Goal: Use online tool/utility: Utilize a website feature to perform a specific function

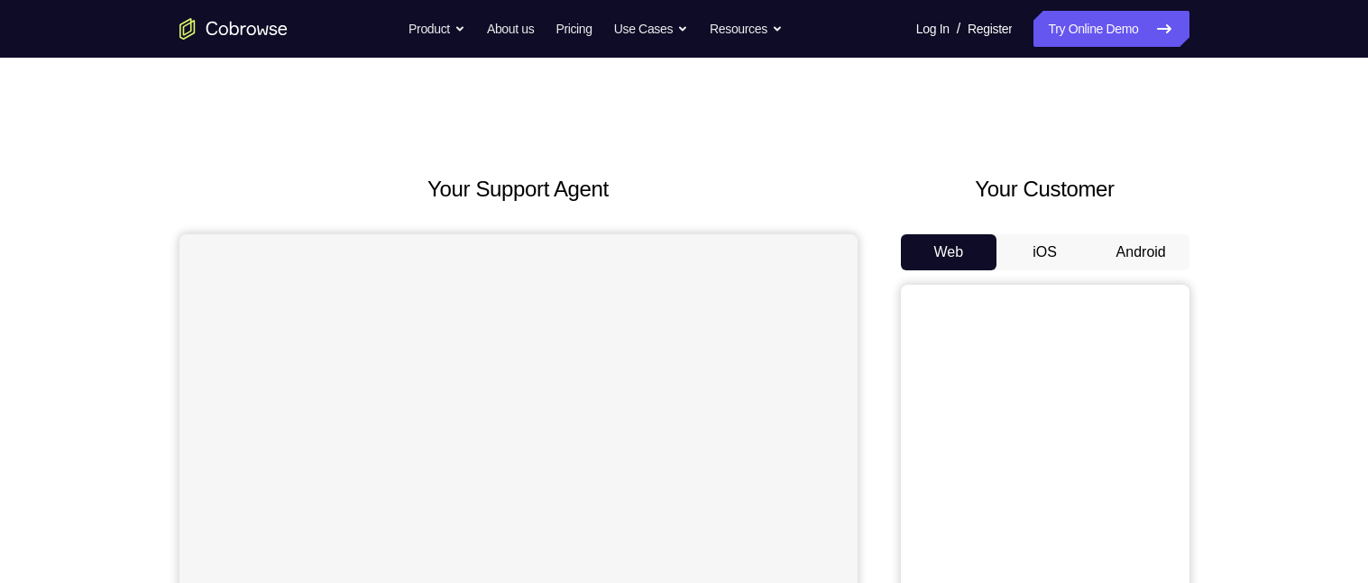
scroll to position [78, 0]
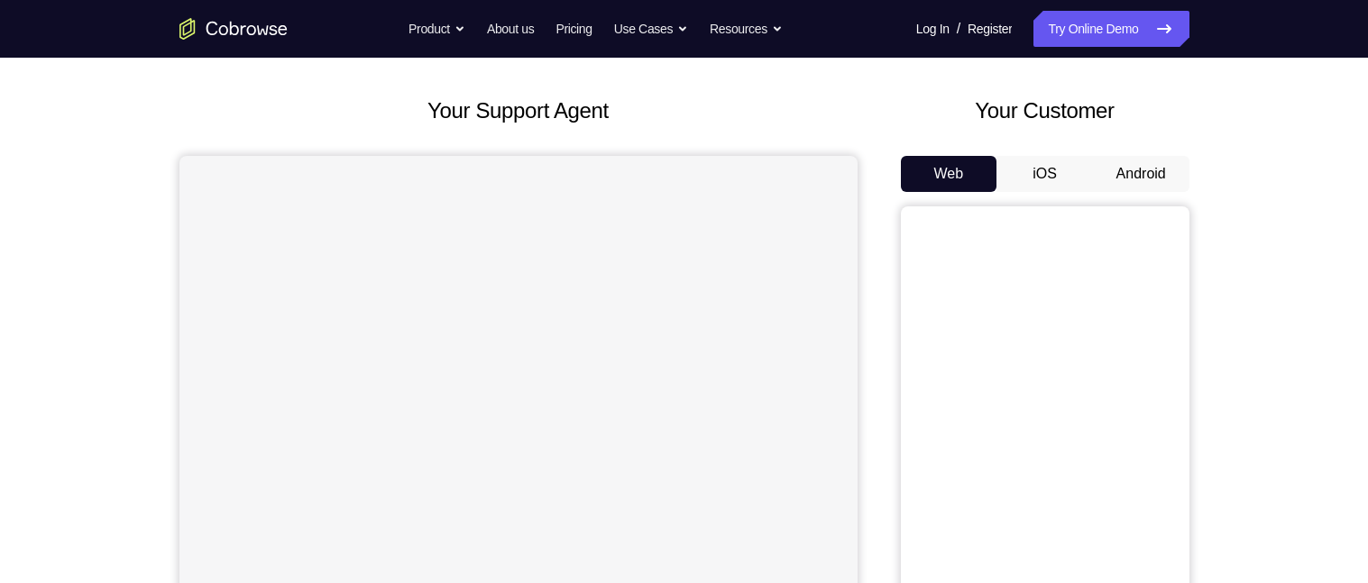
click at [1132, 168] on button "Android" at bounding box center [1141, 174] width 96 height 36
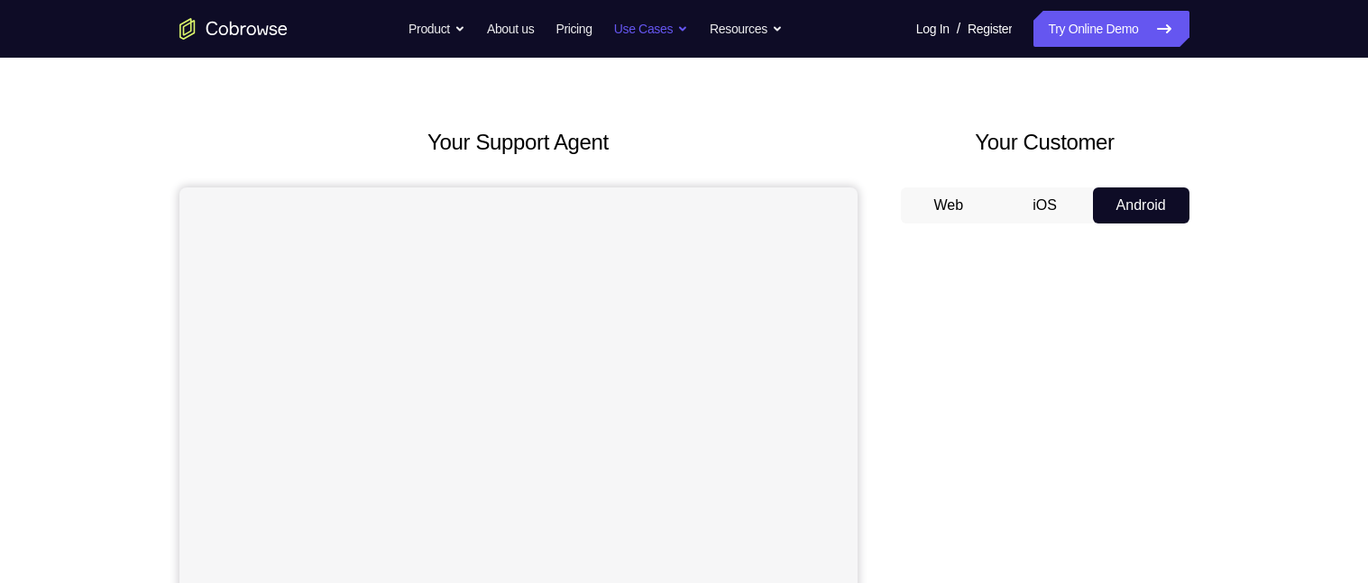
scroll to position [0, 0]
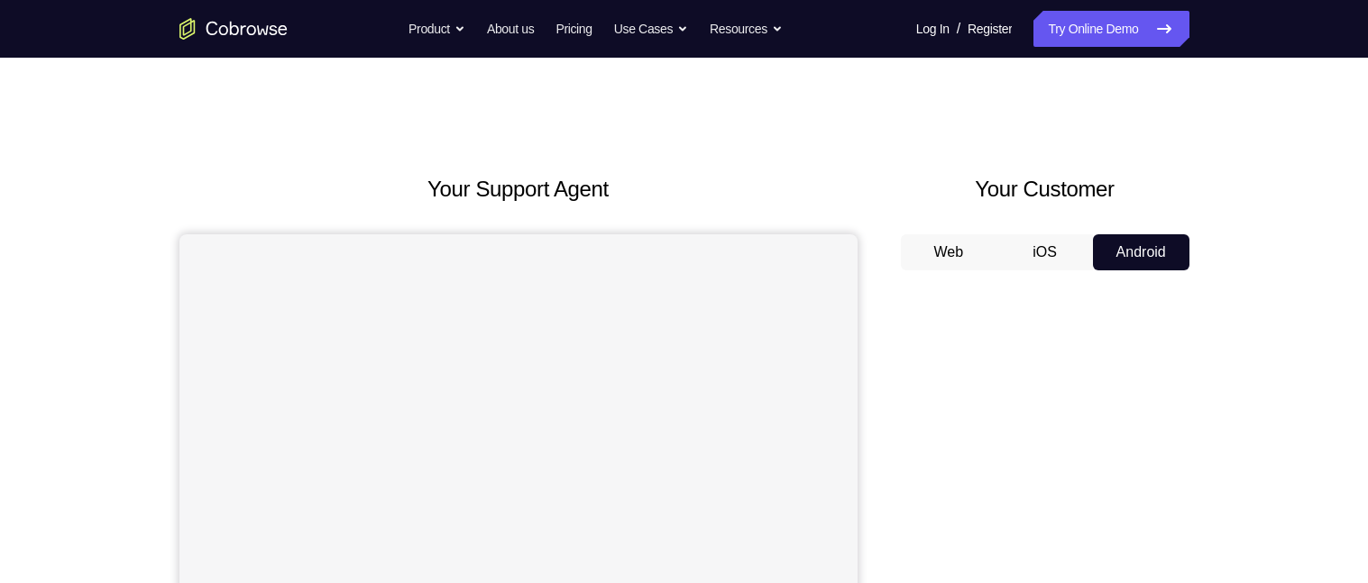
click at [1052, 249] on button "iOS" at bounding box center [1044, 252] width 96 height 36
click at [955, 243] on button "Web" at bounding box center [949, 252] width 96 height 36
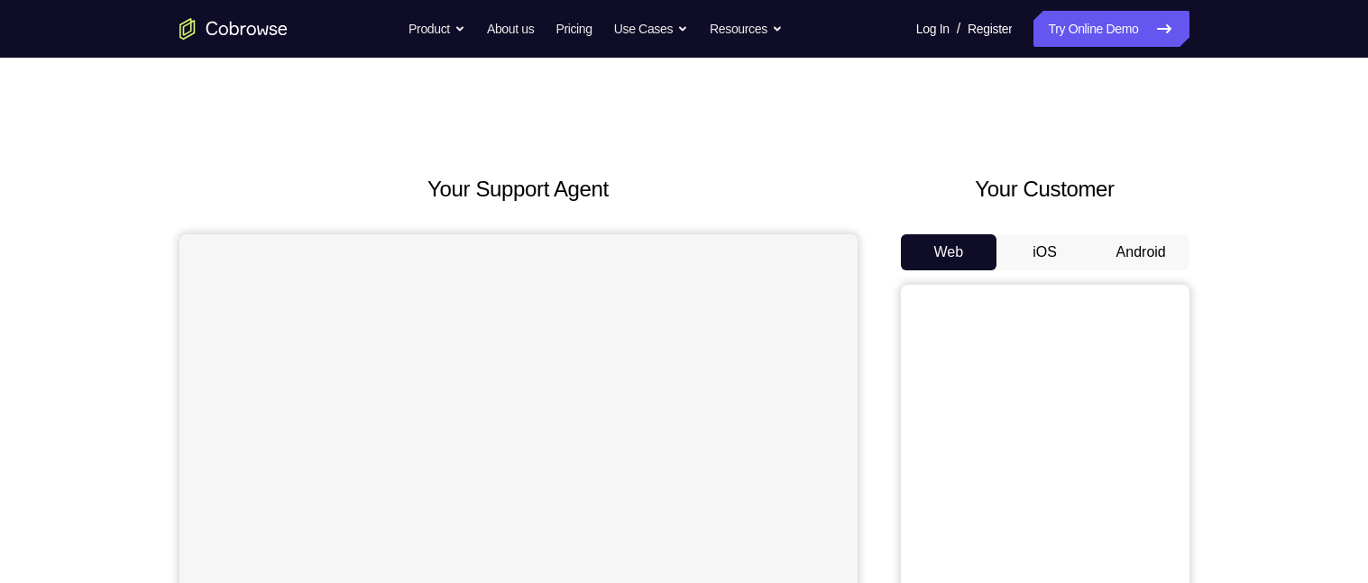
click at [1054, 243] on button "iOS" at bounding box center [1044, 252] width 96 height 36
click at [1130, 250] on button "Android" at bounding box center [1141, 252] width 96 height 36
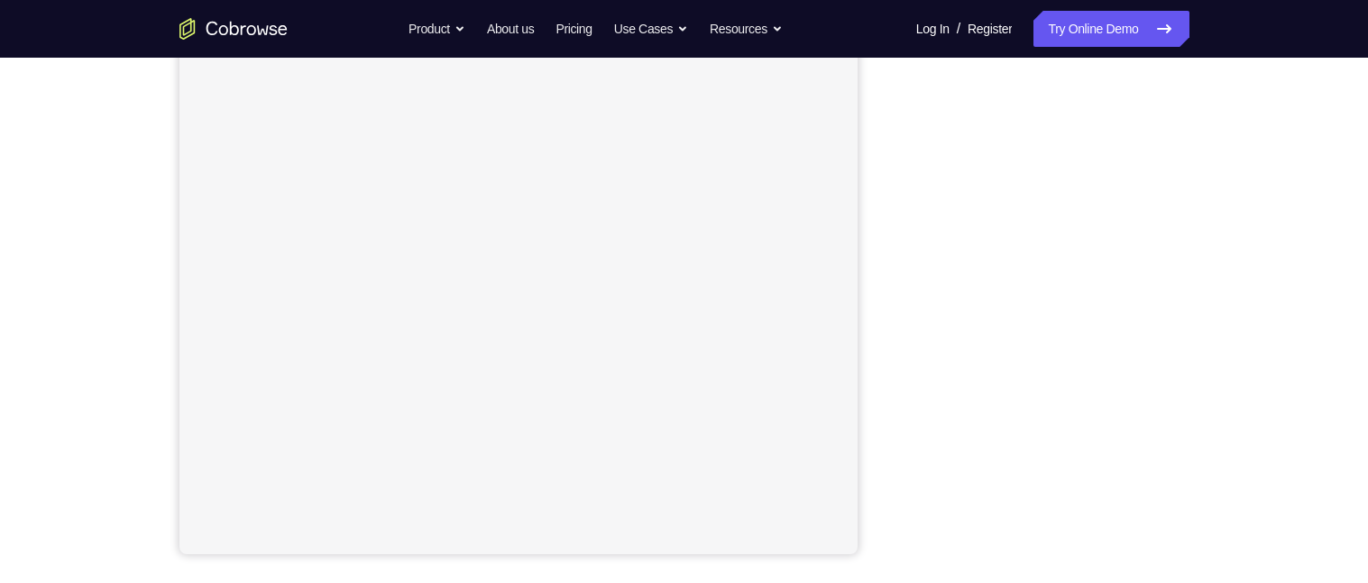
scroll to position [236, 0]
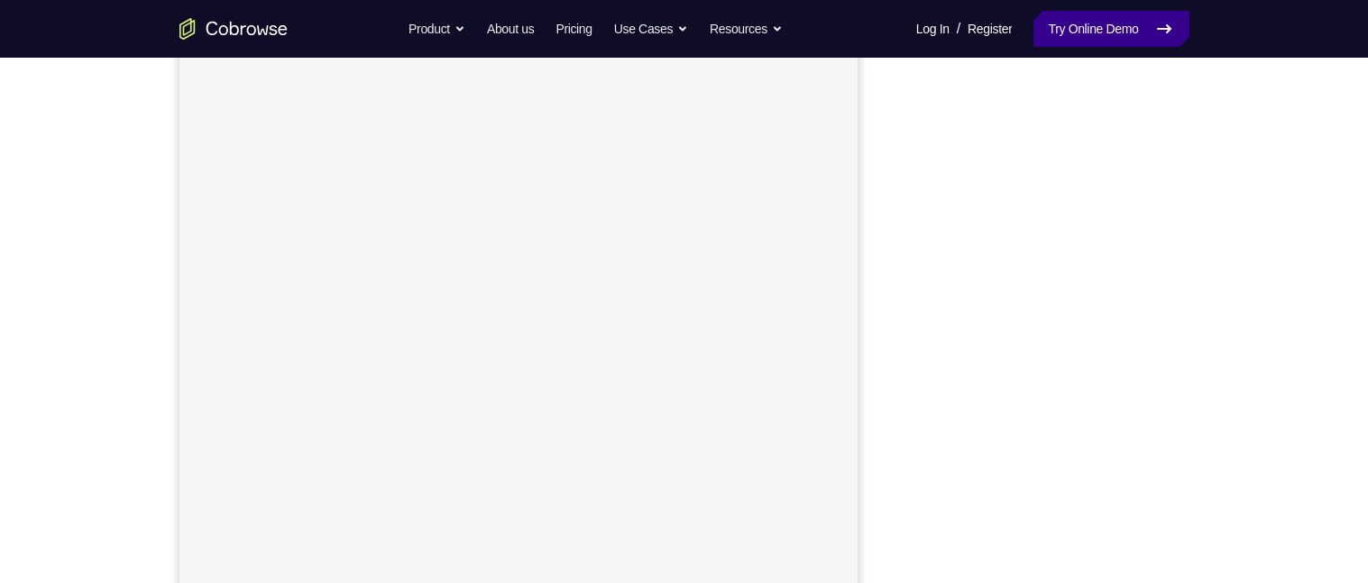
click at [1127, 33] on link "Try Online Demo" at bounding box center [1110, 29] width 155 height 36
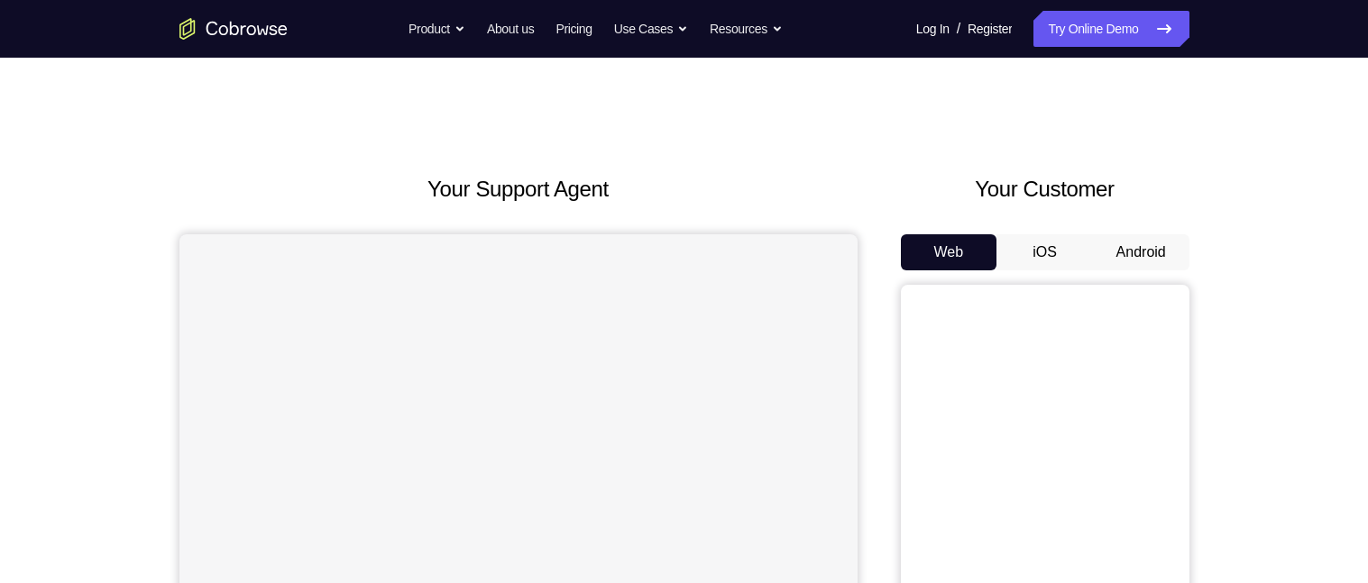
scroll to position [139, 0]
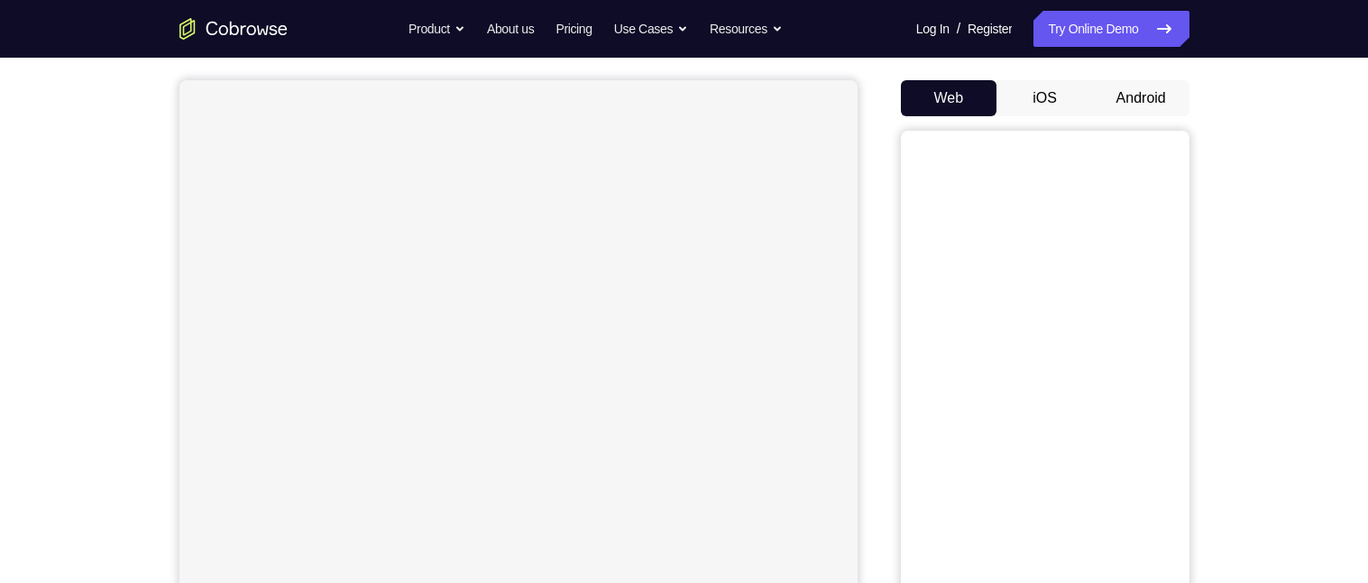
click at [1154, 106] on button "Android" at bounding box center [1141, 98] width 96 height 36
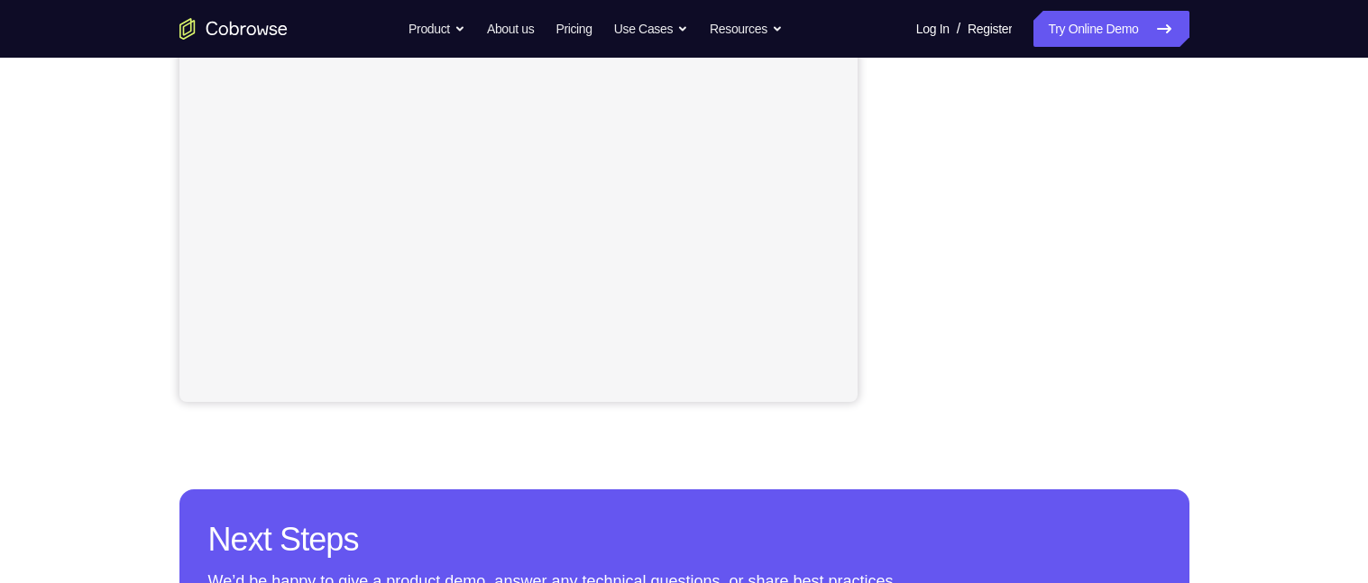
scroll to position [0, 0]
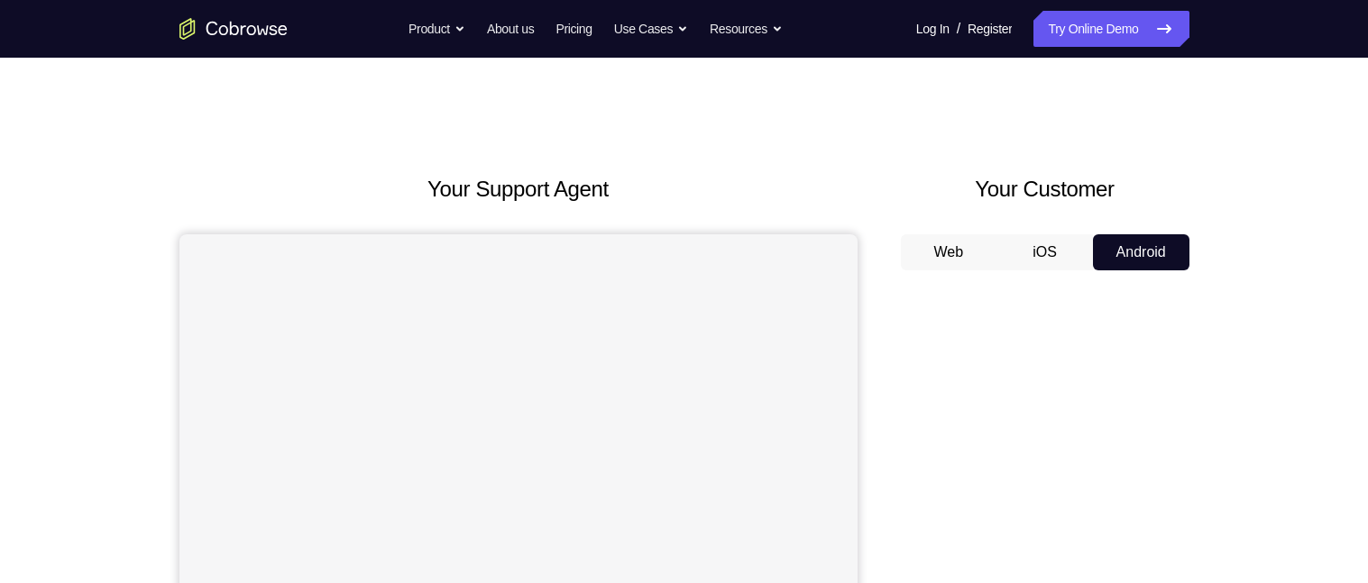
click at [1039, 238] on button "iOS" at bounding box center [1044, 252] width 96 height 36
click at [1118, 246] on button "Android" at bounding box center [1141, 252] width 96 height 36
click at [1083, 15] on link "Try Online Demo" at bounding box center [1110, 29] width 155 height 36
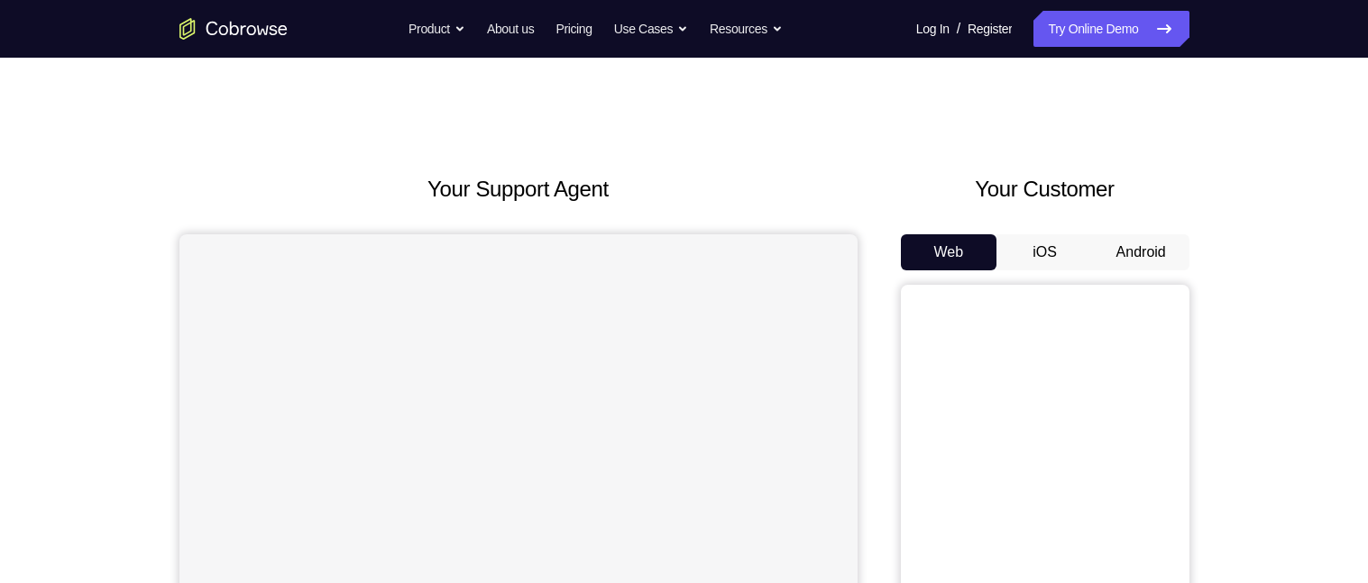
click at [1064, 247] on button "iOS" at bounding box center [1044, 252] width 96 height 36
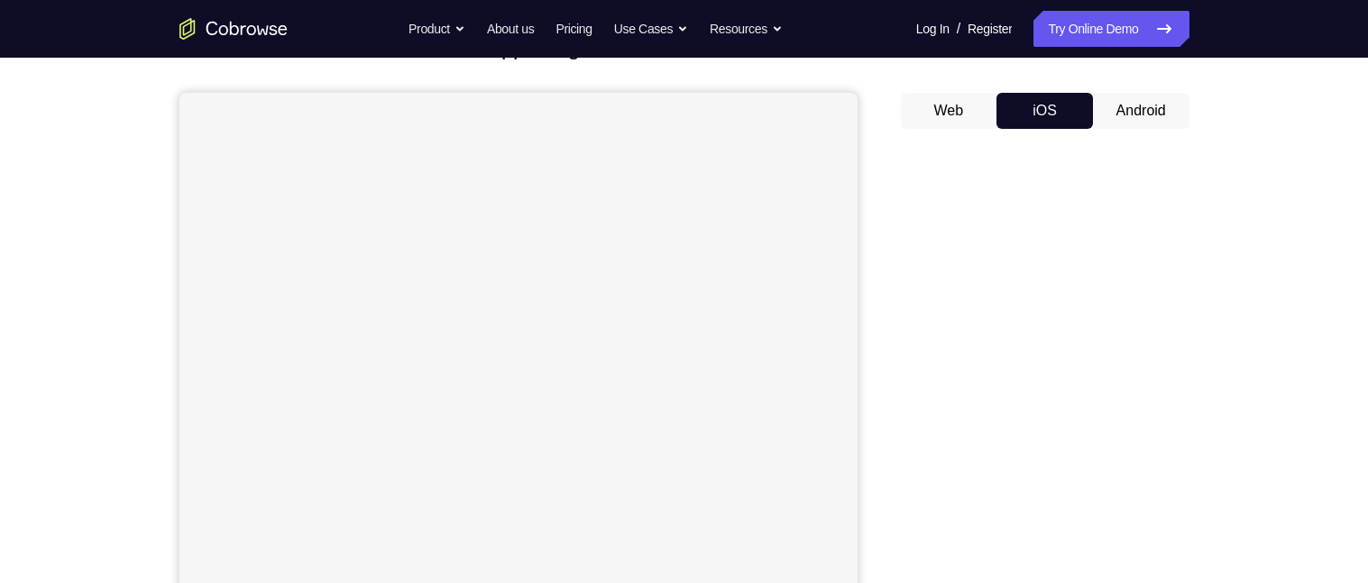
scroll to position [132, 0]
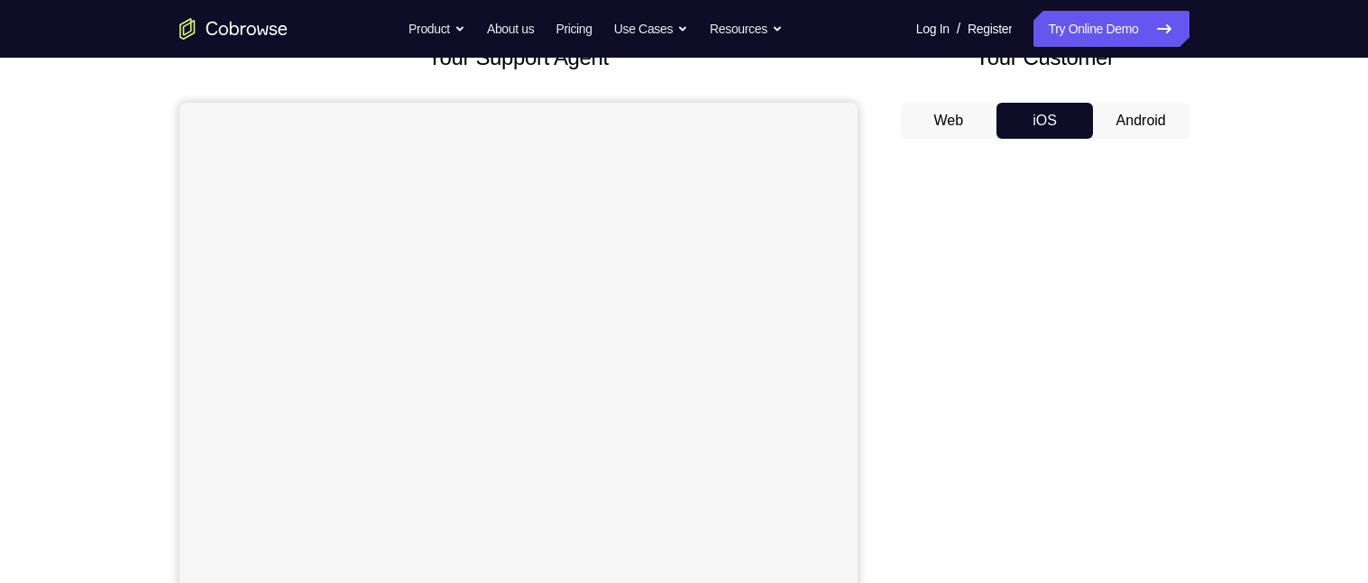
click at [1134, 120] on button "Android" at bounding box center [1141, 121] width 96 height 36
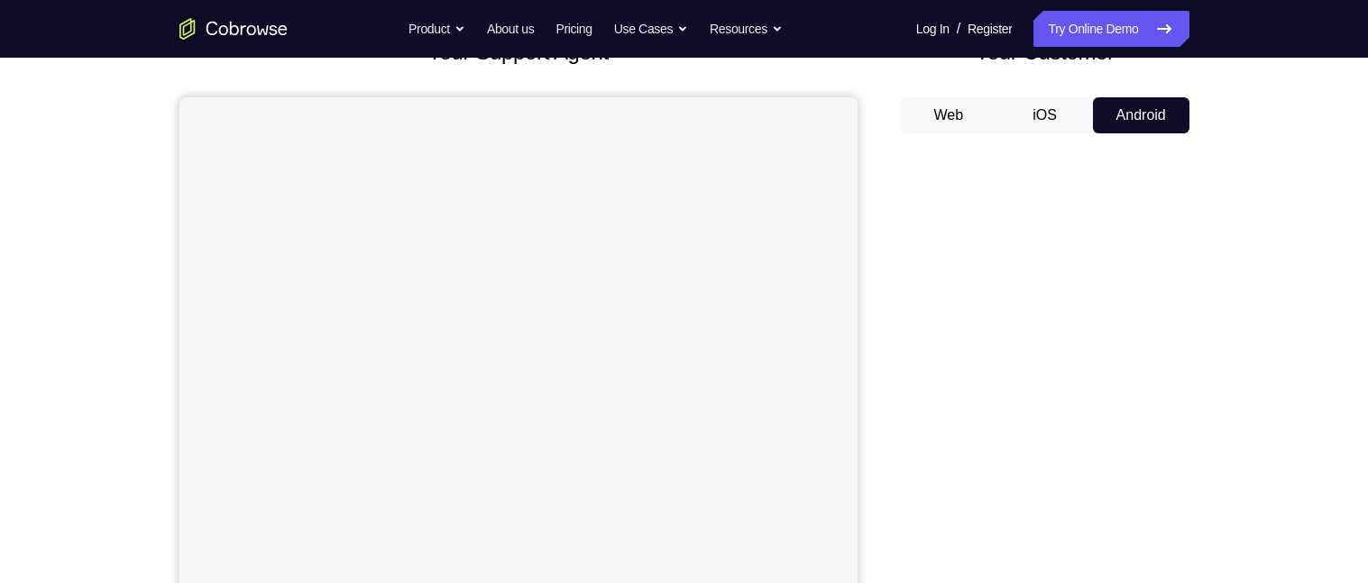
scroll to position [65, 0]
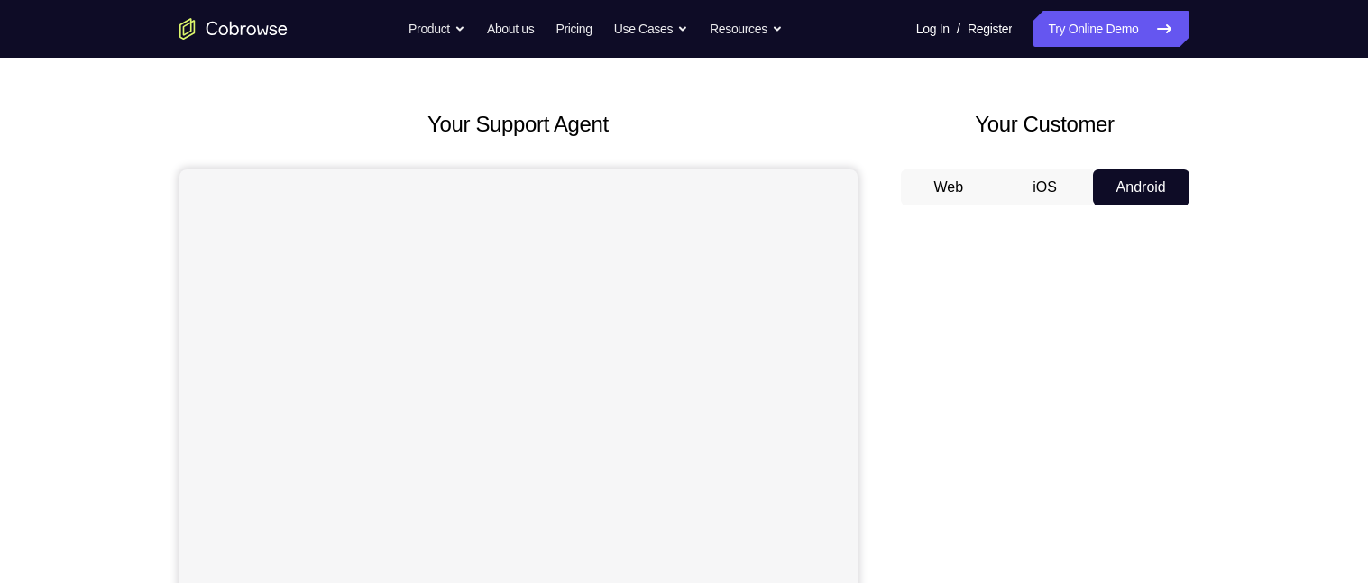
click at [1049, 186] on button "iOS" at bounding box center [1044, 187] width 96 height 36
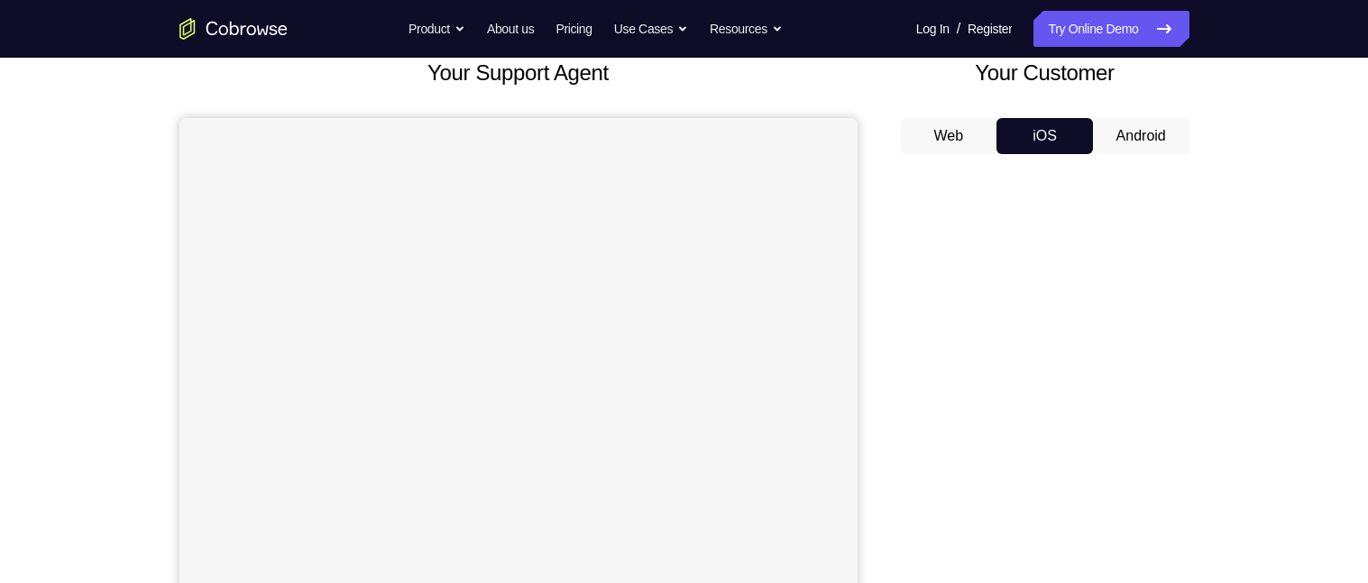
scroll to position [89, 0]
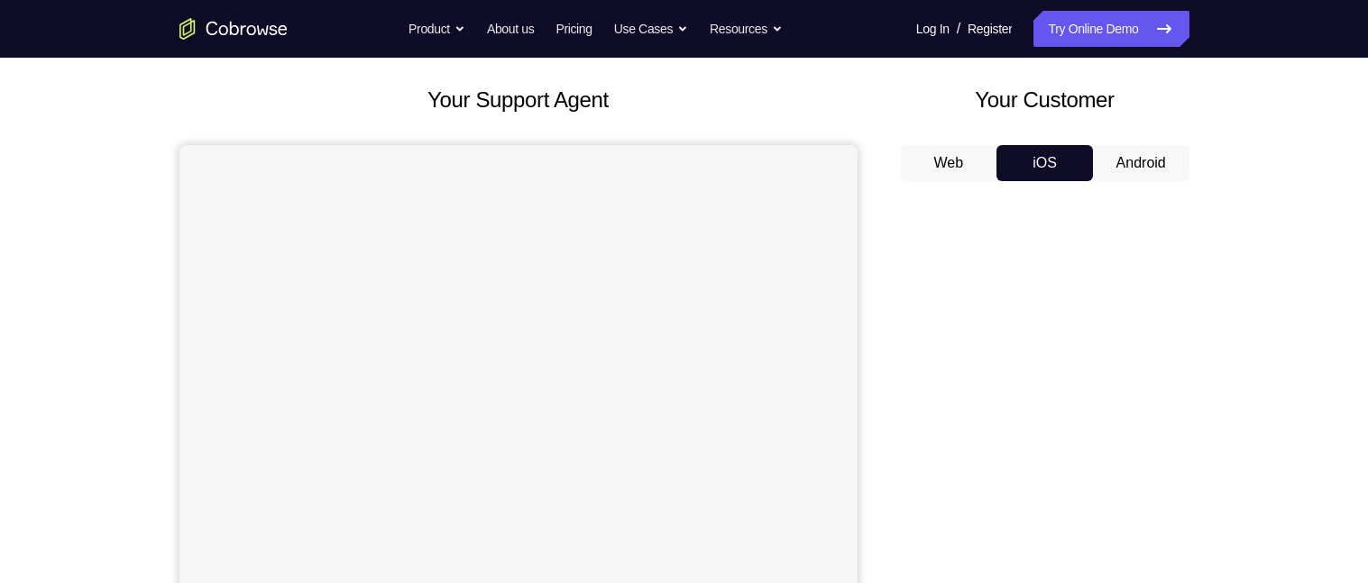
click at [1147, 162] on button "Android" at bounding box center [1141, 163] width 96 height 36
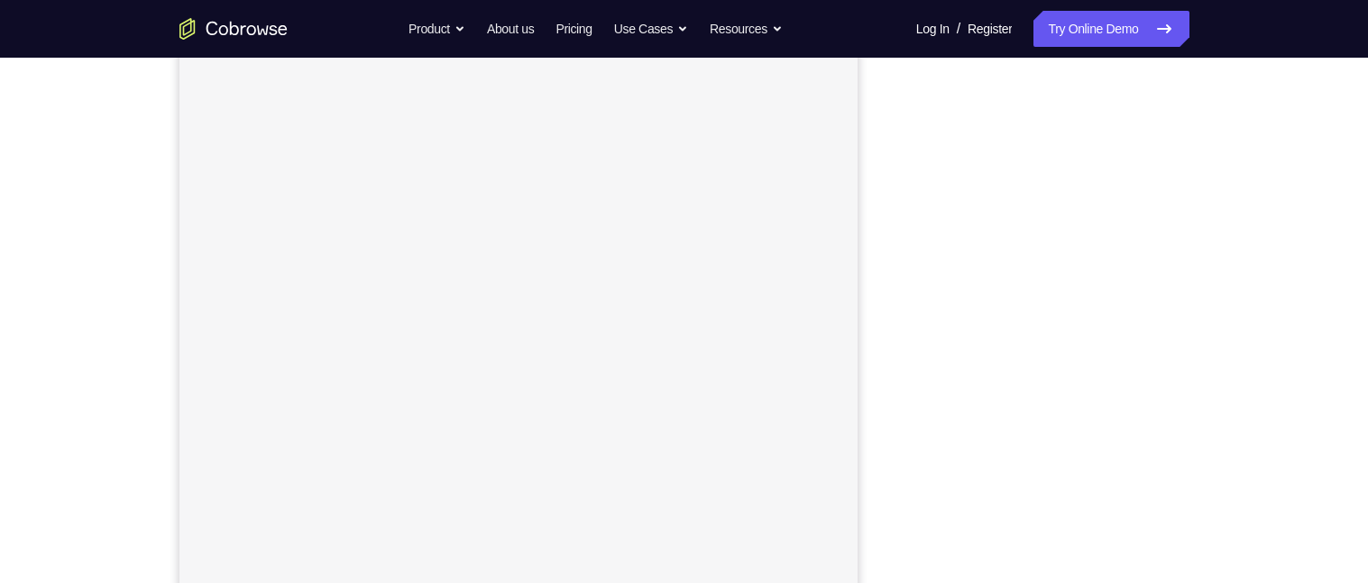
scroll to position [248, 0]
